Goal: Navigation & Orientation: Find specific page/section

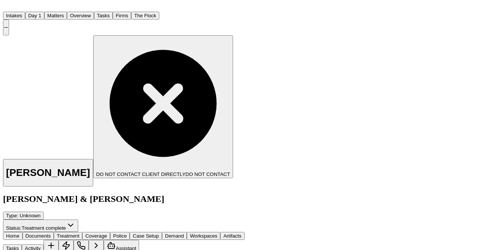
scroll to position [12, 0]
click at [25, 12] on button "Intakes" at bounding box center [14, 16] width 22 height 8
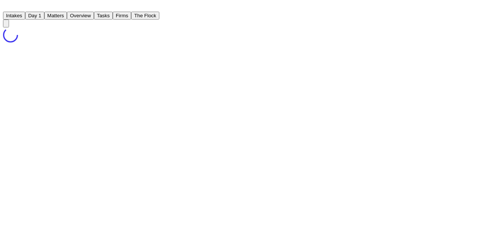
click at [67, 14] on button "Matters" at bounding box center [55, 16] width 23 height 8
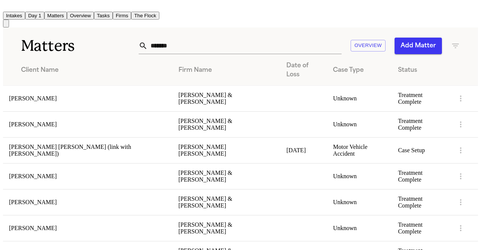
click at [12, 10] on img "Home" at bounding box center [7, 6] width 9 height 7
